Goal: Navigation & Orientation: Find specific page/section

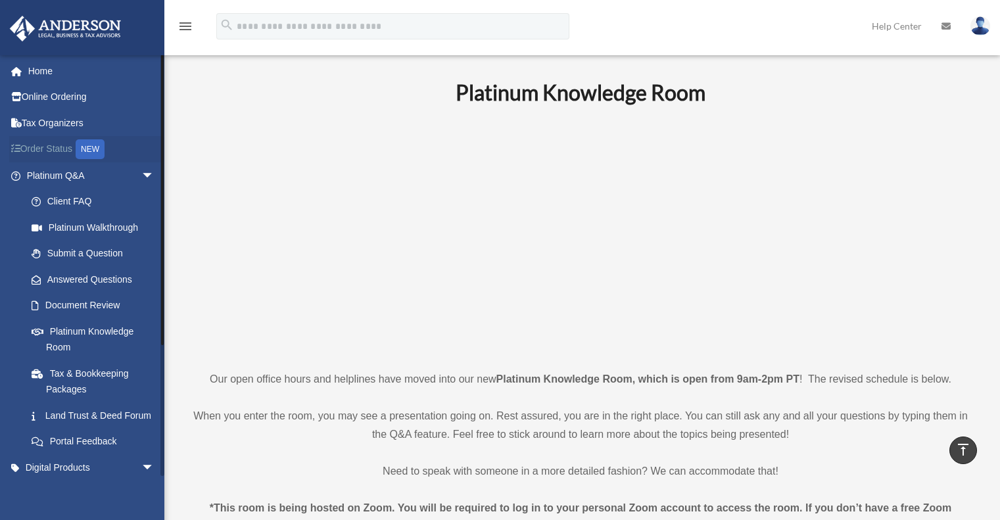
scroll to position [460, 0]
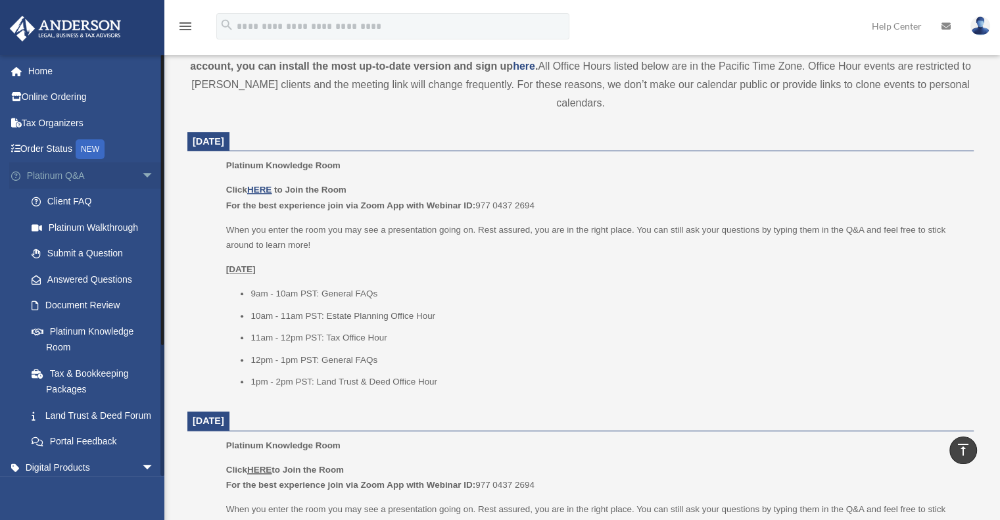
click at [145, 178] on span "arrow_drop_down" at bounding box center [154, 175] width 26 height 27
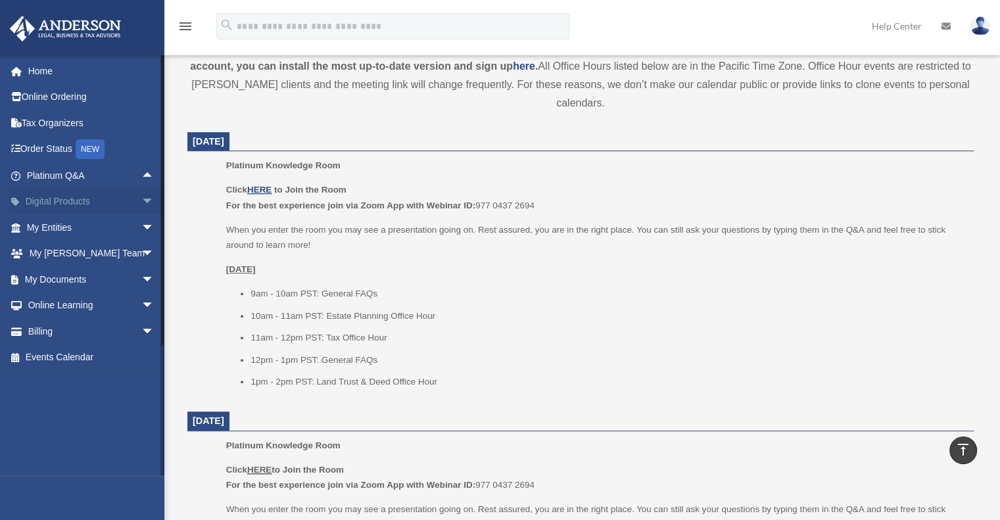
click at [141, 199] on span "arrow_drop_down" at bounding box center [154, 202] width 26 height 27
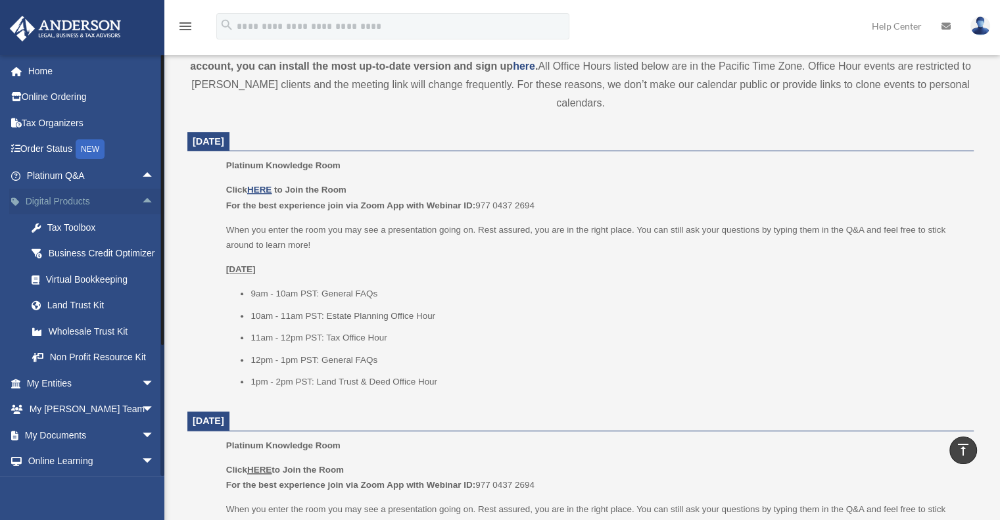
click at [141, 199] on span "arrow_drop_up" at bounding box center [154, 202] width 26 height 27
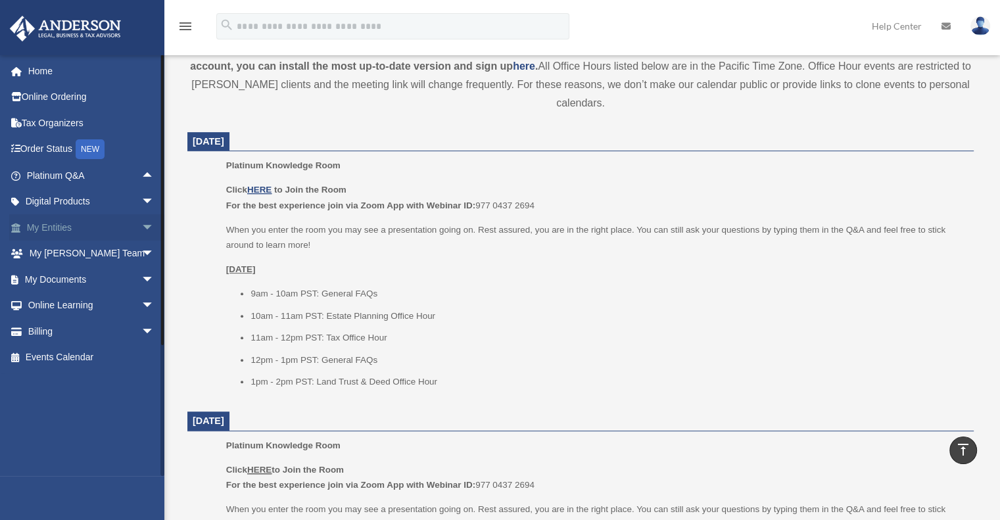
click at [141, 224] on span "arrow_drop_down" at bounding box center [154, 227] width 26 height 27
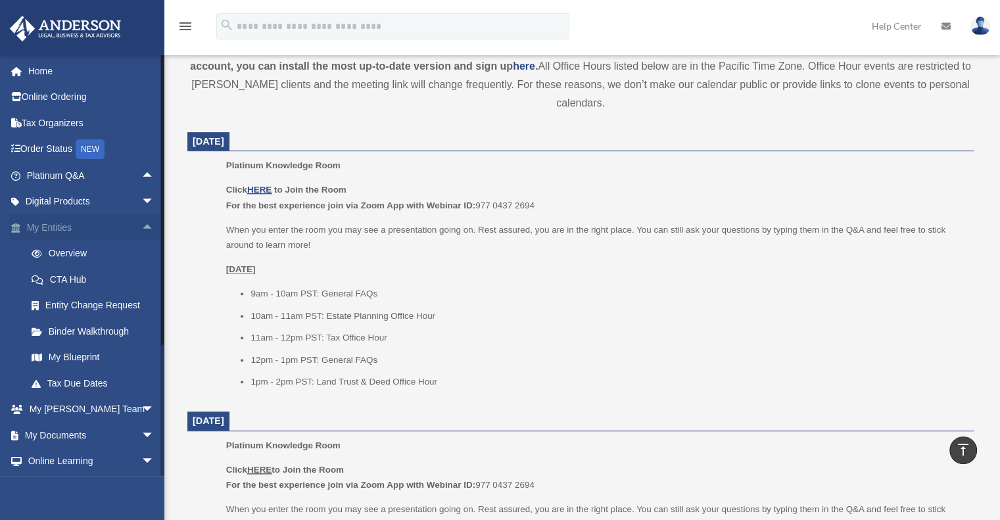
click at [141, 230] on span "arrow_drop_up" at bounding box center [154, 227] width 26 height 27
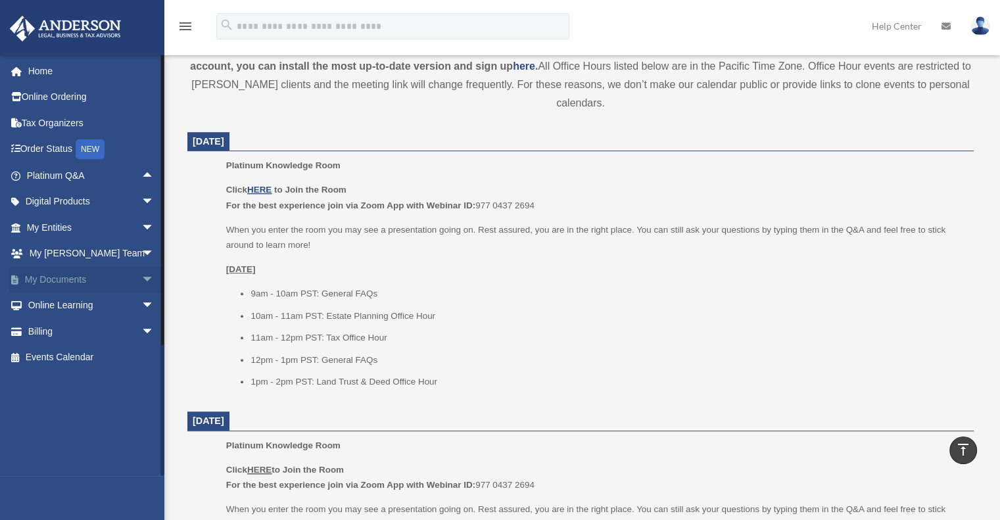
click at [141, 277] on span "arrow_drop_down" at bounding box center [154, 279] width 26 height 27
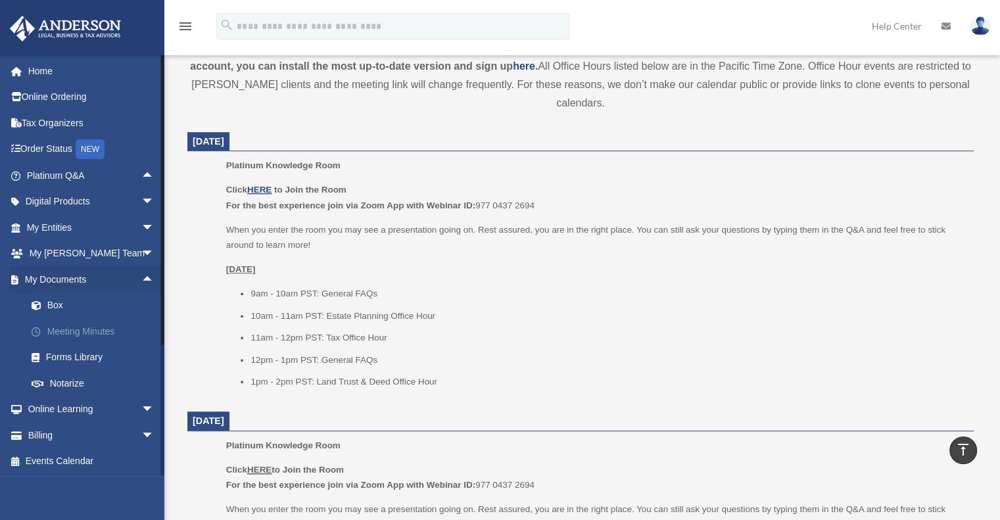
click at [97, 331] on link "Meeting Minutes" at bounding box center [96, 331] width 156 height 26
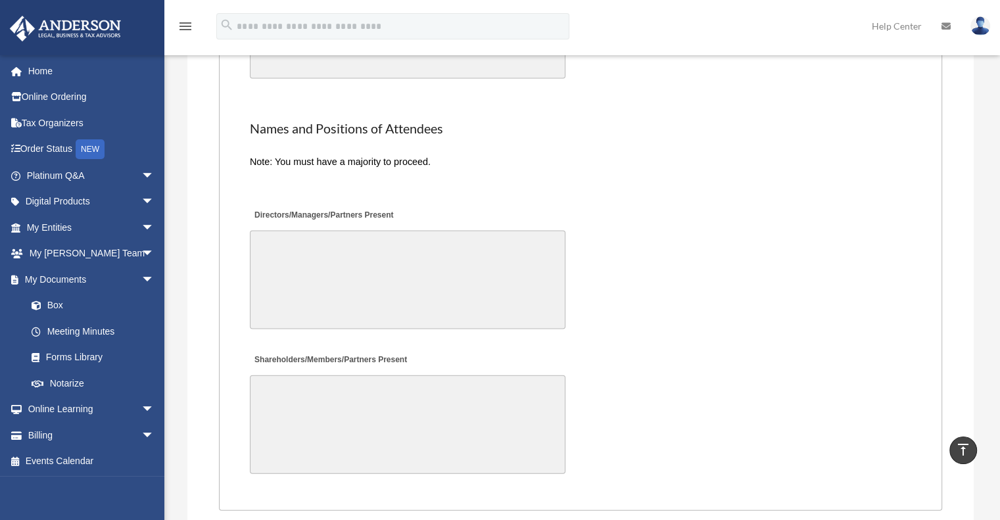
scroll to position [2762, 0]
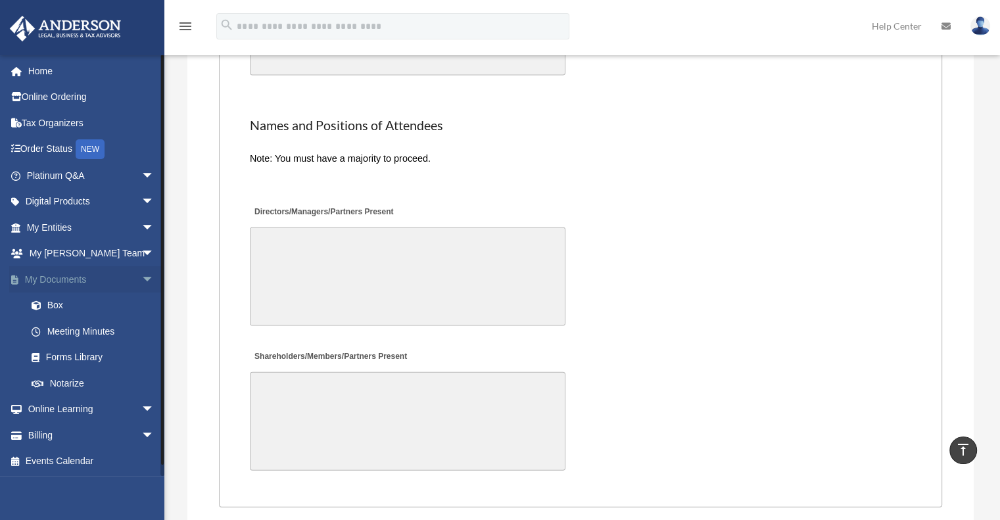
click at [141, 281] on span "arrow_drop_down" at bounding box center [154, 279] width 26 height 27
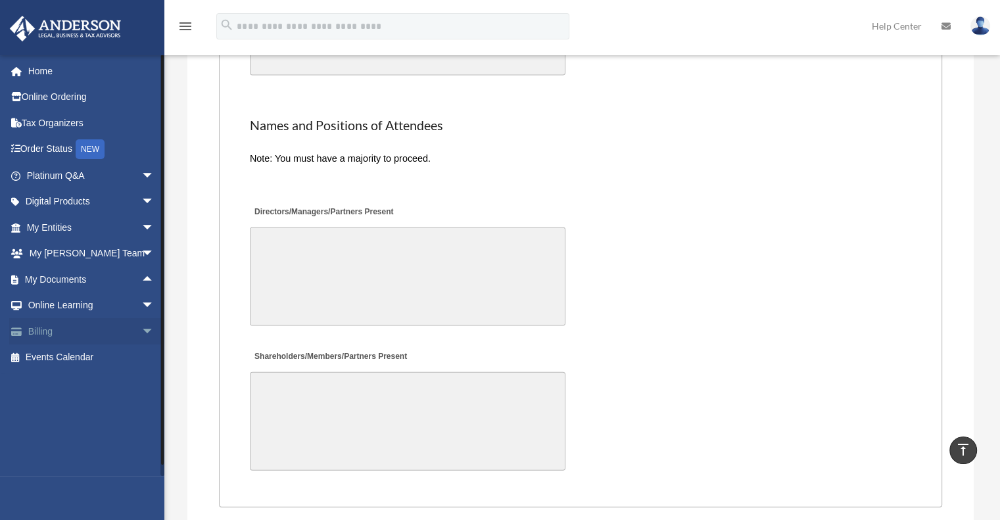
click at [141, 330] on span "arrow_drop_down" at bounding box center [154, 331] width 26 height 27
click at [141, 325] on span "arrow_drop_up" at bounding box center [154, 331] width 26 height 27
click at [92, 353] on link "Events Calendar" at bounding box center [91, 358] width 165 height 26
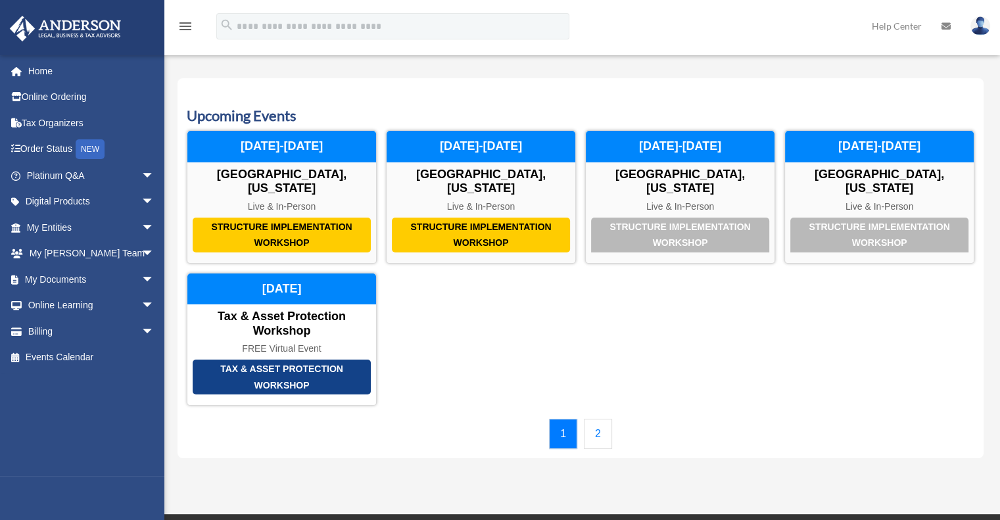
click at [599, 421] on link "2" at bounding box center [598, 434] width 28 height 30
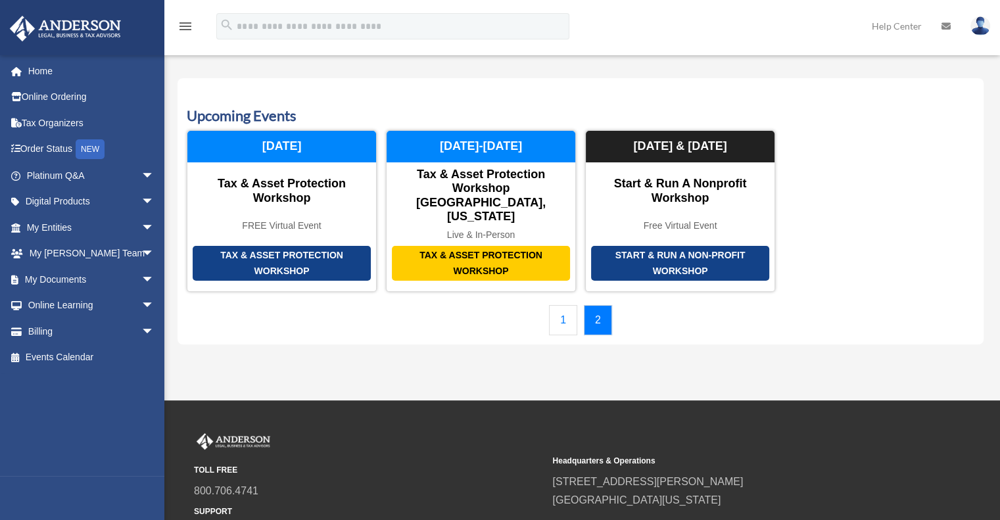
click at [561, 305] on link "1" at bounding box center [563, 320] width 28 height 30
